Goal: Information Seeking & Learning: Learn about a topic

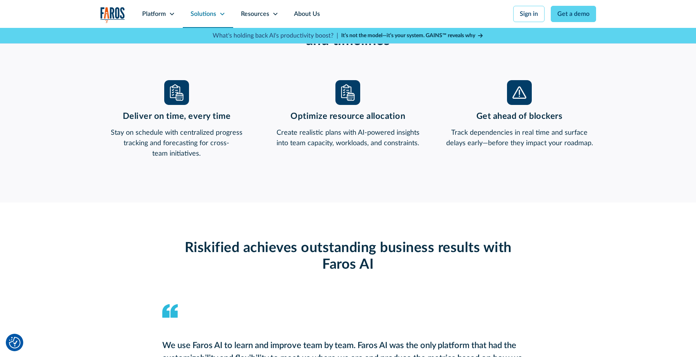
click at [196, 17] on div "Solutions" at bounding box center [204, 13] width 26 height 9
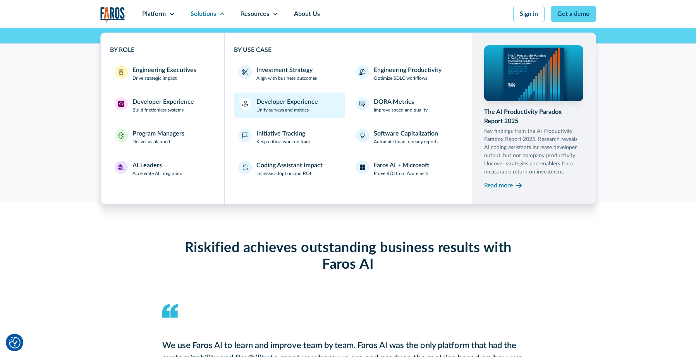
click at [294, 111] on p "Unify surveys and metrics" at bounding box center [282, 110] width 52 height 7
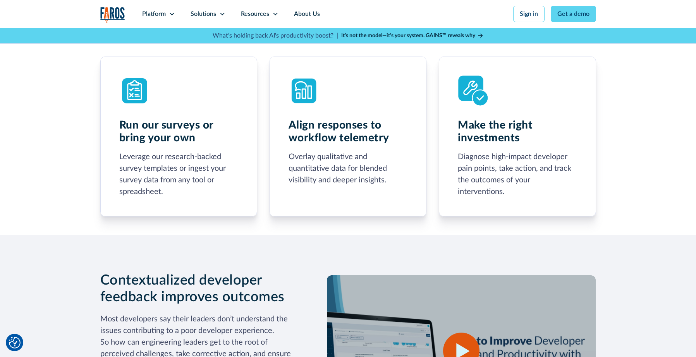
scroll to position [381, 0]
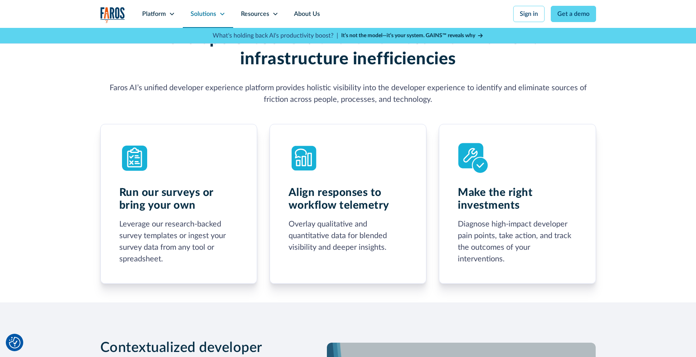
click at [209, 18] on div "Solutions" at bounding box center [204, 13] width 26 height 9
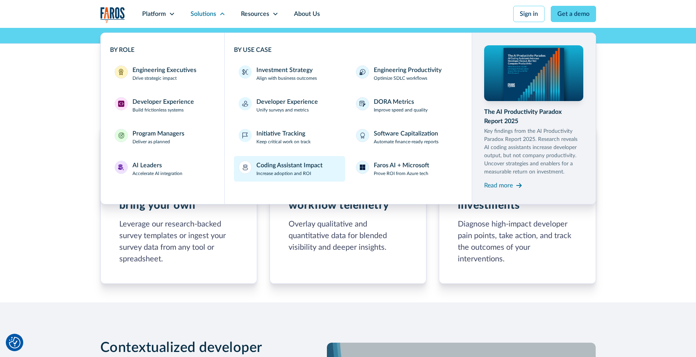
click at [295, 178] on link "Coding Assistant Impact Increase adoption and ROI" at bounding box center [289, 169] width 111 height 26
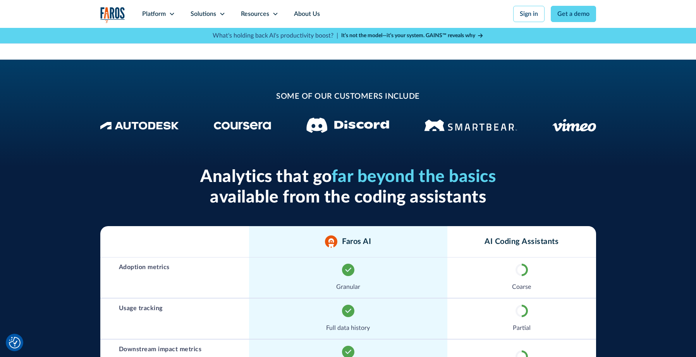
scroll to position [227, 0]
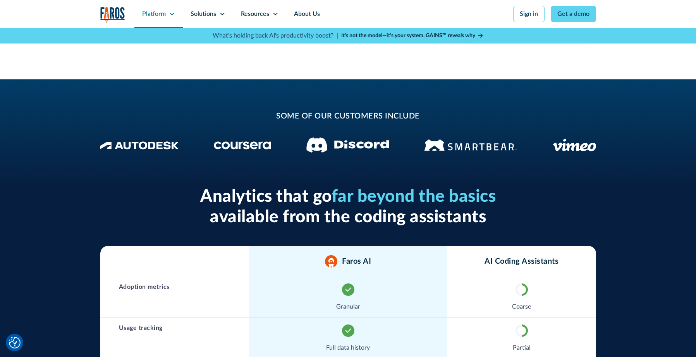
click at [158, 14] on div "Platform" at bounding box center [154, 13] width 24 height 9
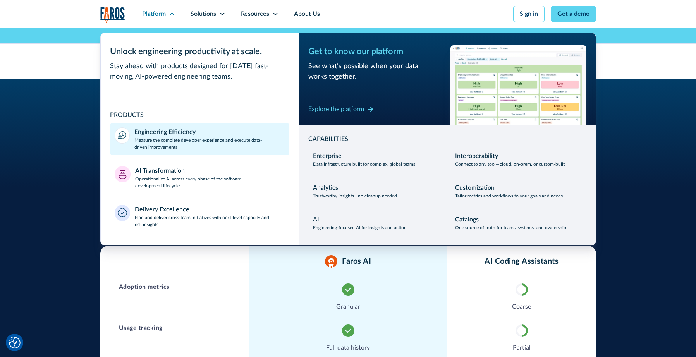
click at [226, 151] on link "Engineering Efficiency Measure the complete developer experience and execute da…" at bounding box center [199, 139] width 179 height 33
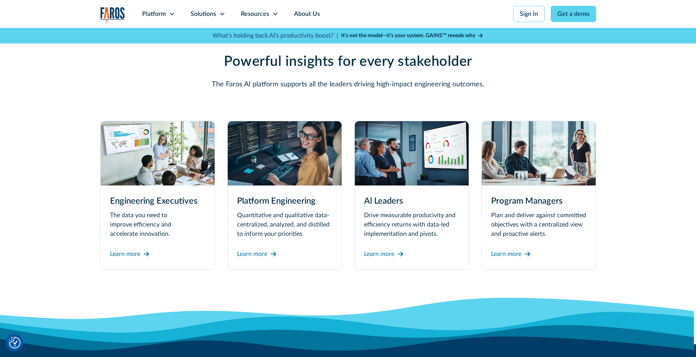
scroll to position [2051, 0]
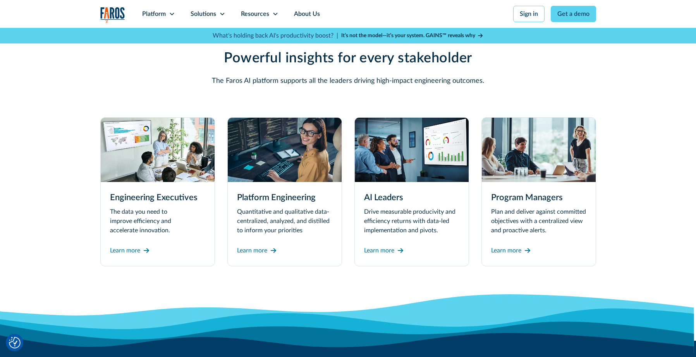
click at [303, 231] on p "Quantitative and qualitative data-centralized, analyzed, and distilled to infor…" at bounding box center [284, 221] width 95 height 28
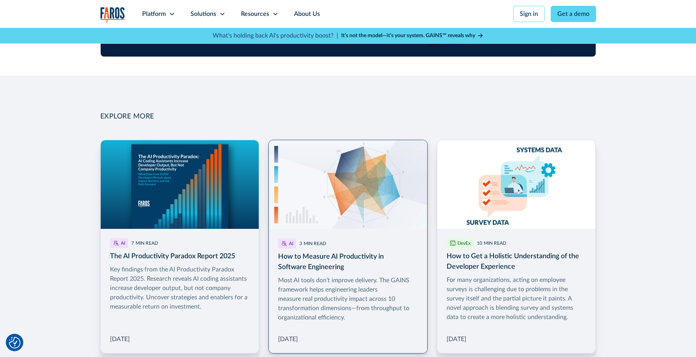
scroll to position [965, 0]
